Goal: Navigation & Orientation: Go to known website

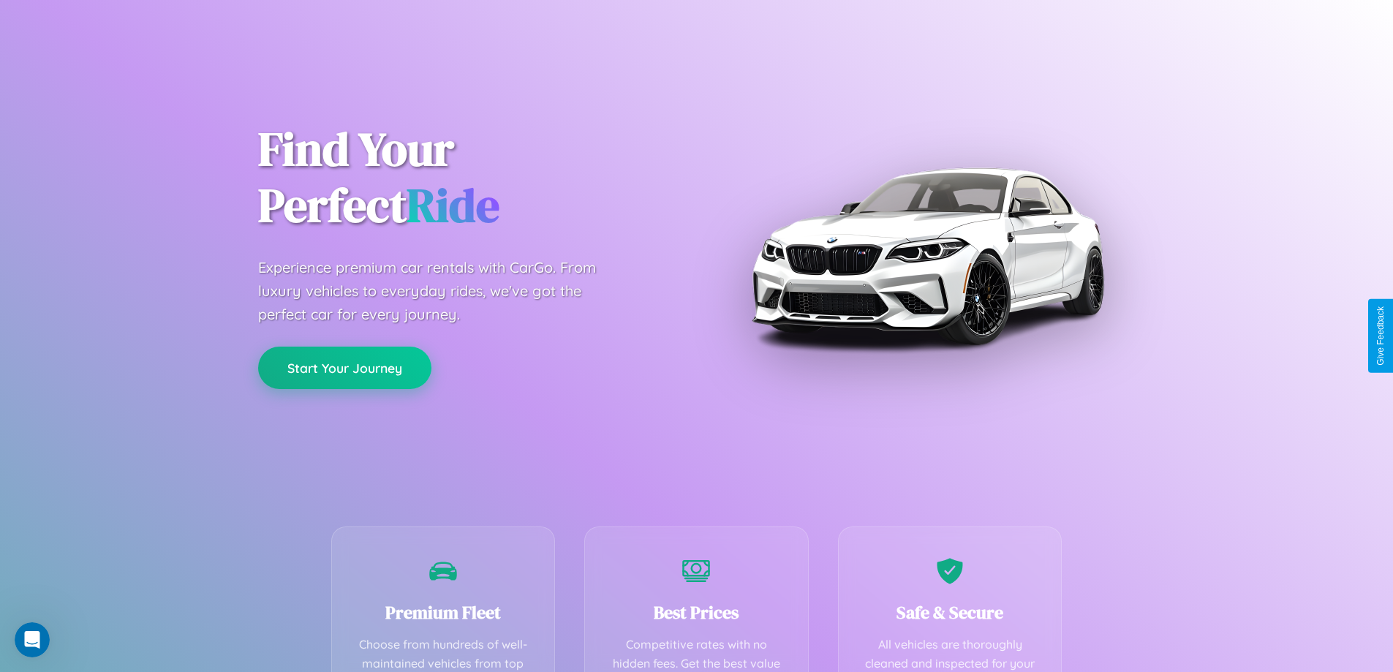
click at [344, 368] on button "Start Your Journey" at bounding box center [344, 368] width 173 height 42
click at [344, 367] on button "Start Your Journey" at bounding box center [344, 368] width 173 height 42
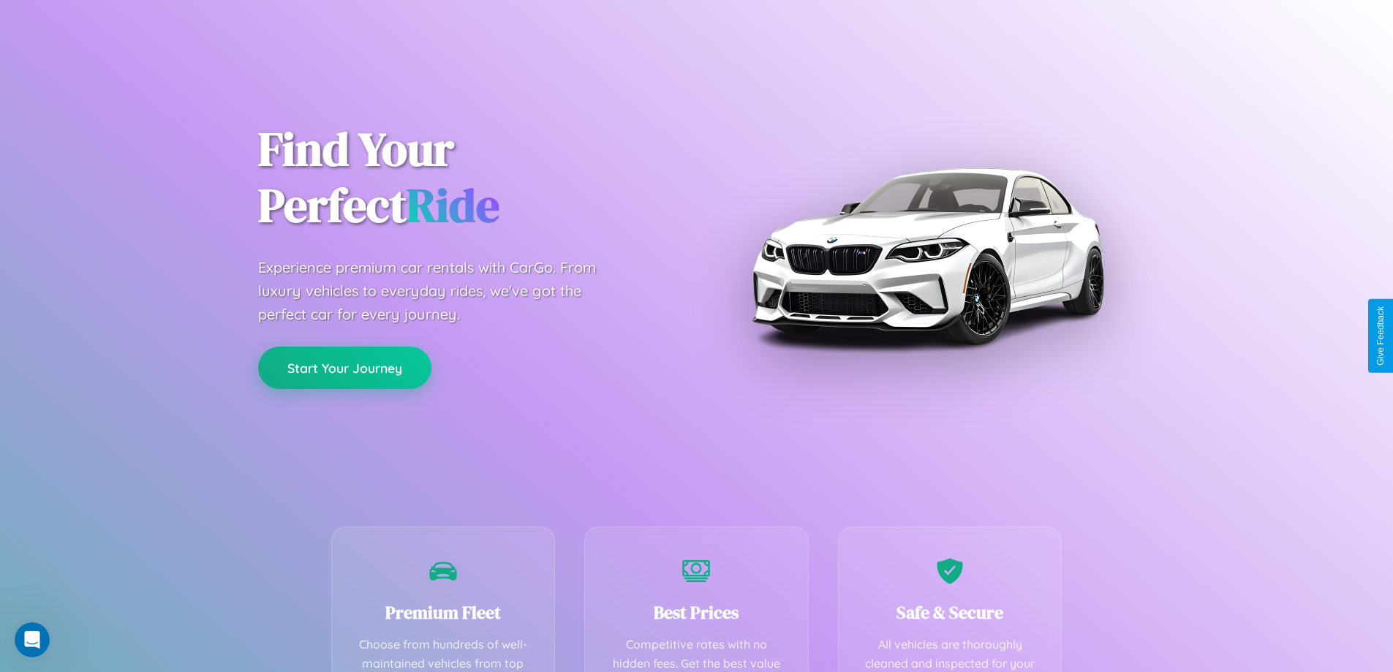
click at [344, 367] on button "Start Your Journey" at bounding box center [344, 368] width 173 height 42
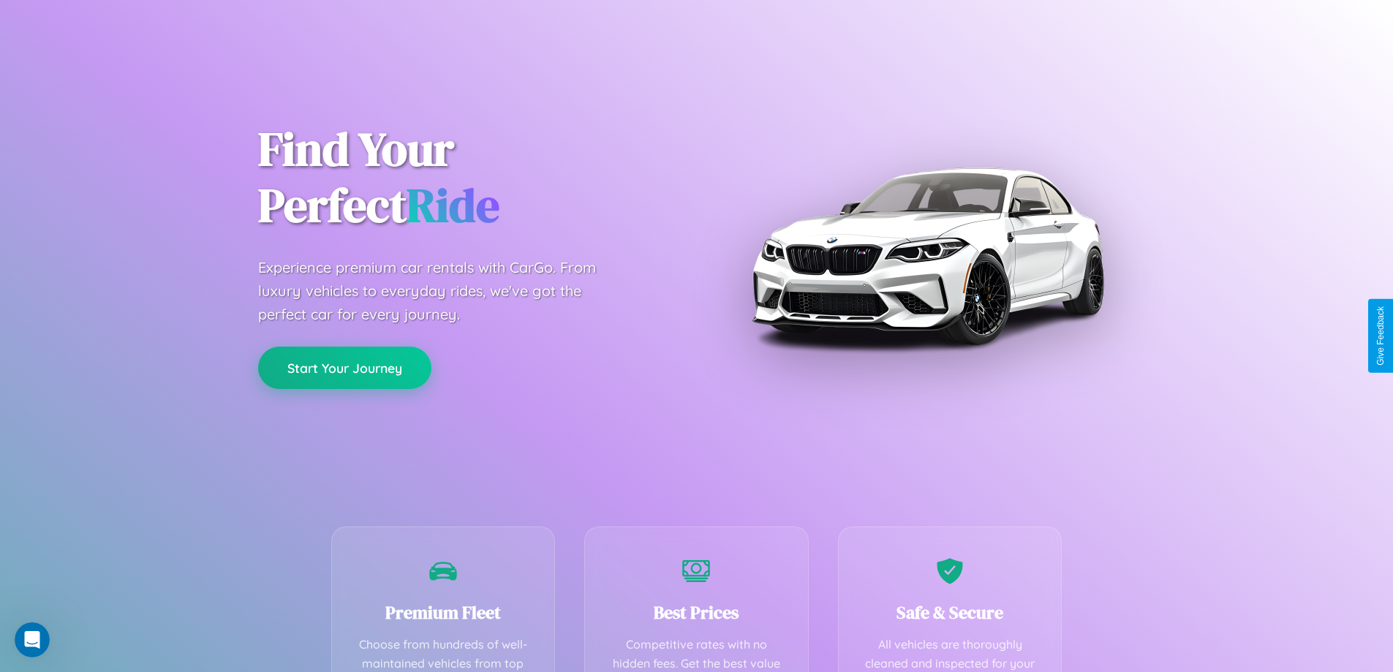
click at [344, 367] on button "Start Your Journey" at bounding box center [344, 368] width 173 height 42
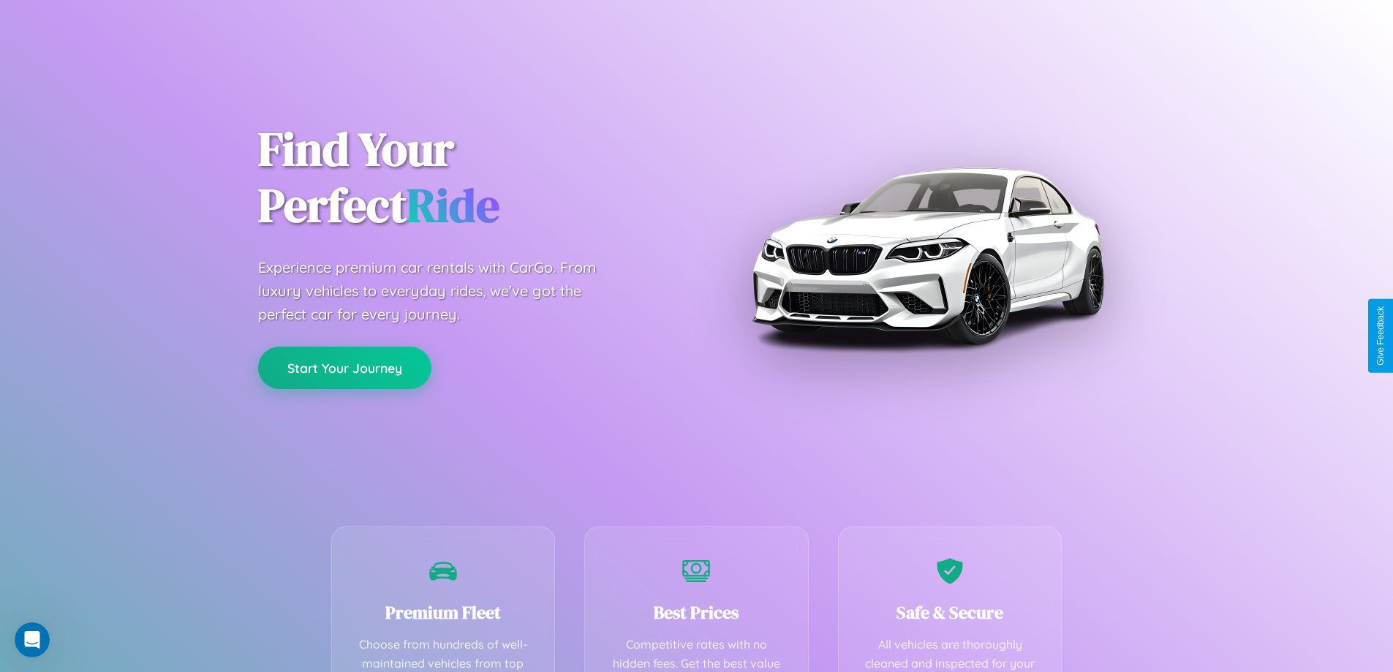
click at [344, 367] on button "Start Your Journey" at bounding box center [344, 368] width 173 height 42
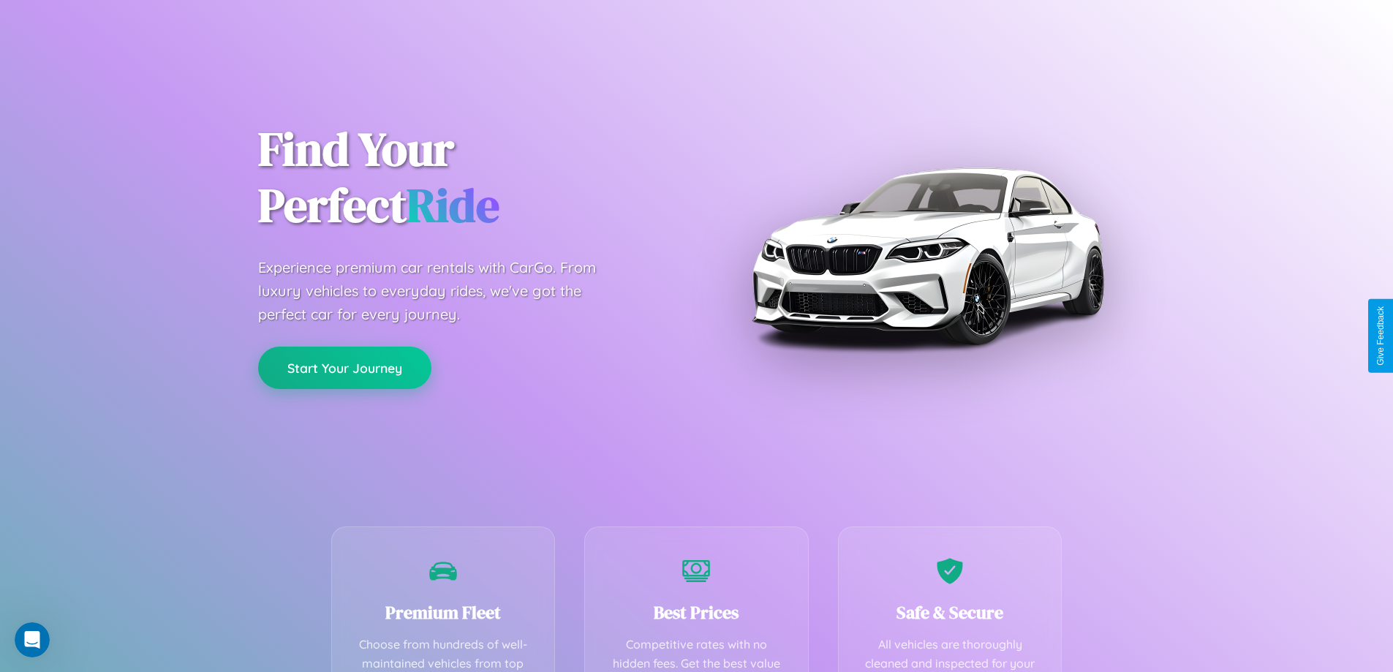
click at [344, 367] on button "Start Your Journey" at bounding box center [344, 368] width 173 height 42
